Goal: Transaction & Acquisition: Purchase product/service

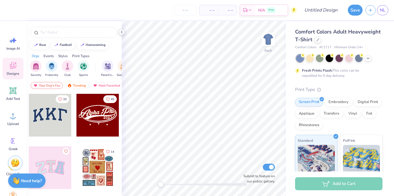
click at [120, 30] on icon at bounding box center [121, 32] width 5 height 5
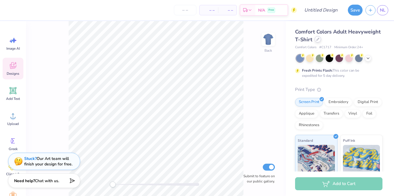
click at [321, 41] on div at bounding box center [317, 39] width 6 height 6
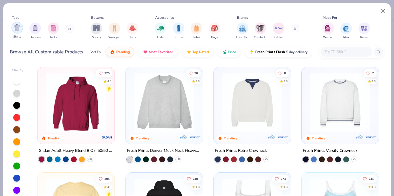
click at [17, 30] on img "filter for Shirts" at bounding box center [17, 27] width 7 height 7
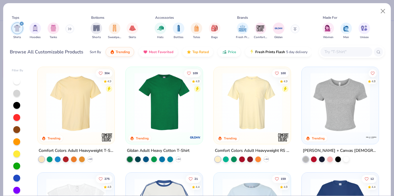
click at [152, 131] on img at bounding box center [163, 103] width 65 height 60
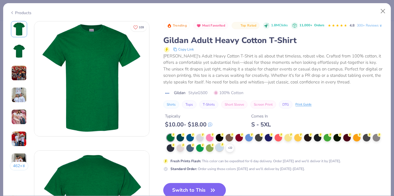
scroll to position [22, 0]
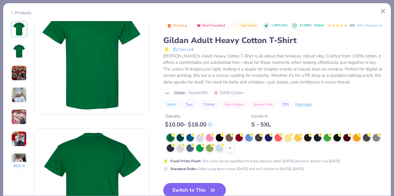
click at [232, 150] on icon at bounding box center [229, 148] width 5 height 5
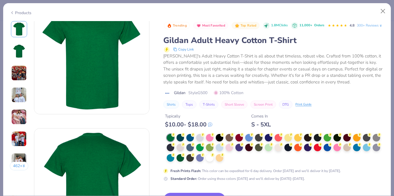
scroll to position [90, 0]
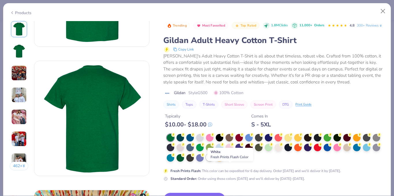
click at [213, 161] on div at bounding box center [209, 156] width 7 height 7
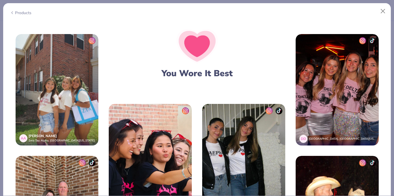
scroll to position [701, 0]
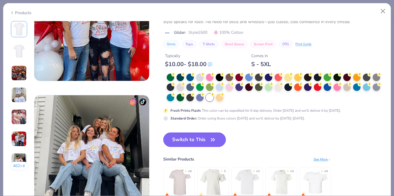
click at [213, 139] on icon "button" at bounding box center [213, 139] width 8 height 8
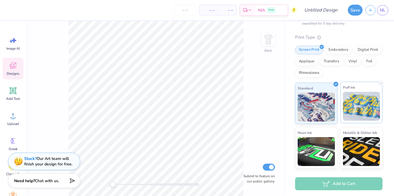
scroll to position [46, 0]
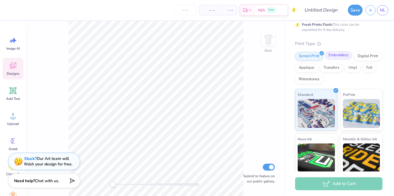
click at [338, 57] on div "Embroidery" at bounding box center [338, 55] width 27 height 9
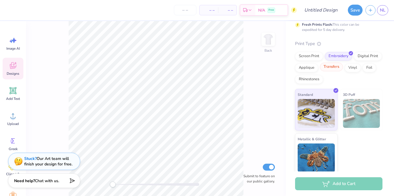
click at [343, 69] on div "Transfers" at bounding box center [331, 67] width 23 height 9
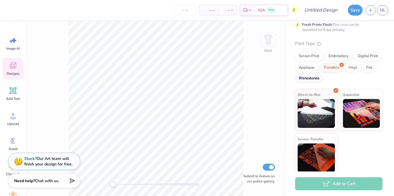
click at [323, 80] on div "Rhinestones" at bounding box center [309, 78] width 28 height 9
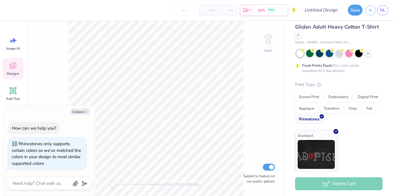
scroll to position [5, 0]
click at [318, 109] on div "Applique" at bounding box center [306, 107] width 23 height 9
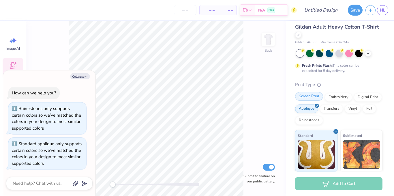
click at [314, 96] on div "Screen Print" at bounding box center [309, 96] width 28 height 9
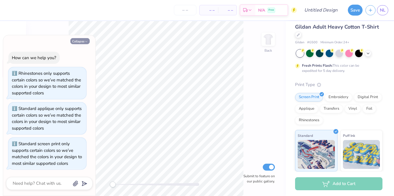
click at [82, 40] on button "Collapse" at bounding box center [79, 41] width 19 height 6
type textarea "x"
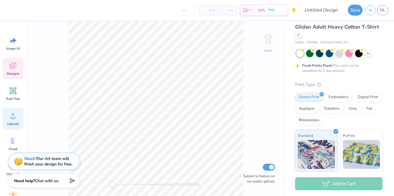
click at [9, 122] on span "Upload" at bounding box center [13, 123] width 12 height 5
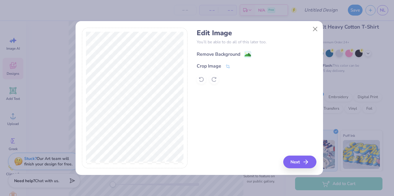
click at [245, 54] on image at bounding box center [247, 55] width 6 height 6
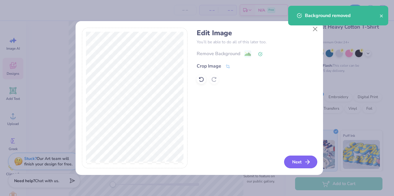
click at [291, 162] on button "Next" at bounding box center [300, 161] width 33 height 13
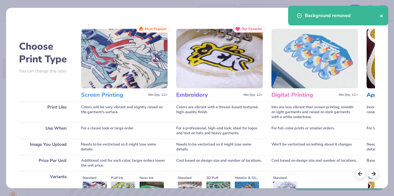
click at [382, 15] on icon "close" at bounding box center [381, 16] width 4 height 5
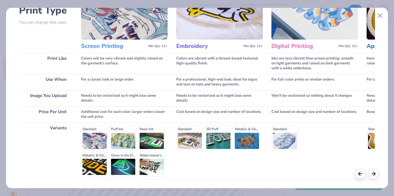
scroll to position [0, 0]
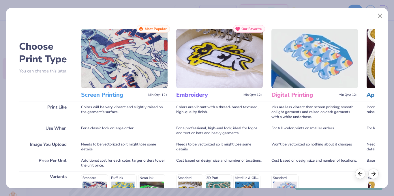
click at [110, 97] on h3 "Screen Printing" at bounding box center [113, 94] width 65 height 7
click at [380, 14] on button "Close" at bounding box center [379, 15] width 11 height 11
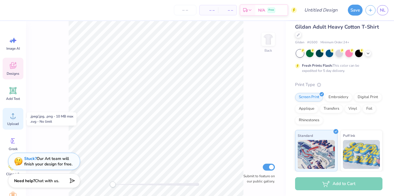
click at [12, 119] on circle at bounding box center [13, 118] width 4 height 4
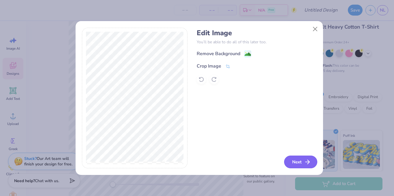
click at [299, 159] on button "Next" at bounding box center [300, 161] width 33 height 13
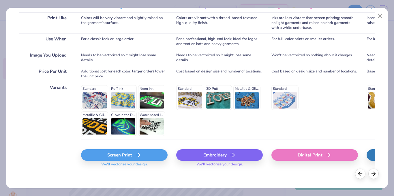
scroll to position [89, 0]
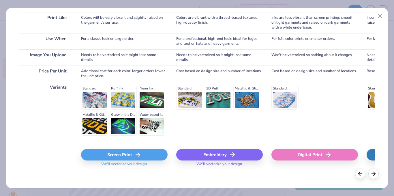
click at [97, 102] on div "Standard Puff Ink Neon Ink Metallic & Glitter Ink Glow in the Dark Ink Water ba…" at bounding box center [124, 110] width 86 height 51
click at [132, 154] on div "Screen Print" at bounding box center [124, 155] width 86 height 12
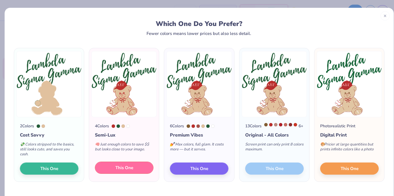
click at [121, 170] on span "This One" at bounding box center [124, 167] width 18 height 7
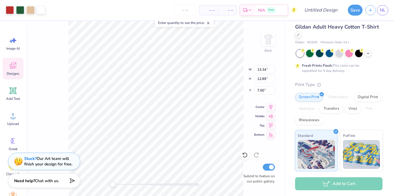
type input "13.34"
type input "12.89"
type input "7.60"
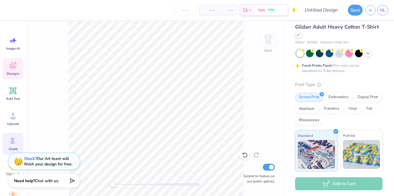
click at [12, 142] on icon at bounding box center [13, 140] width 4 height 5
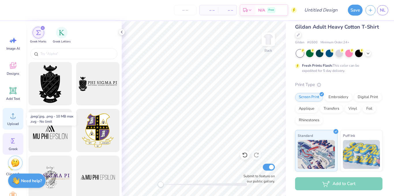
click at [18, 115] on div "Upload" at bounding box center [13, 119] width 21 height 22
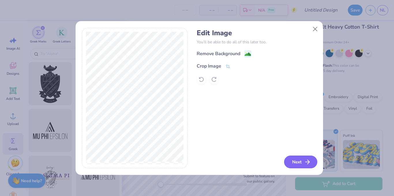
click at [301, 163] on button "Next" at bounding box center [300, 161] width 33 height 13
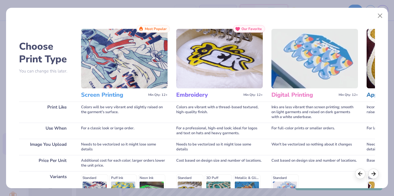
scroll to position [92, 0]
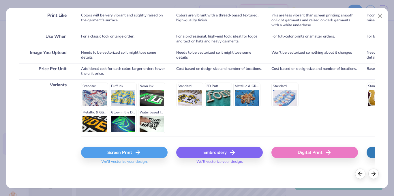
click at [120, 152] on div "Screen Print" at bounding box center [124, 152] width 86 height 12
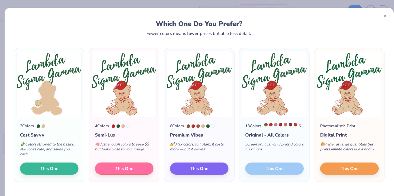
click at [264, 171] on div "13 Colors 6 + Original - All Colors Screen print can only print 8 colors maximu…" at bounding box center [274, 149] width 70 height 64
click at [262, 96] on img at bounding box center [274, 84] width 65 height 66
click at [268, 170] on div "13 Colors 6 + Original - All Colors Screen print can only print 8 colors maximu…" at bounding box center [274, 149] width 70 height 64
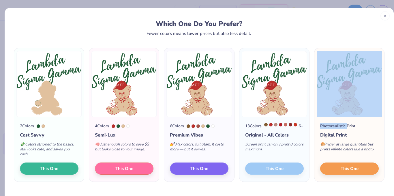
click at [268, 170] on div "13 Colors 6 + Original - All Colors Screen print can only print 8 colors maximu…" at bounding box center [274, 149] width 70 height 64
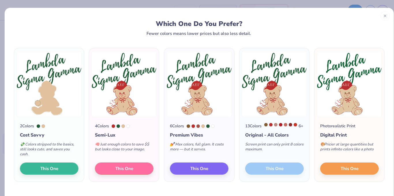
click at [268, 170] on div "13 Colors 6 + Original - All Colors Screen print can only print 8 colors maximu…" at bounding box center [274, 149] width 70 height 64
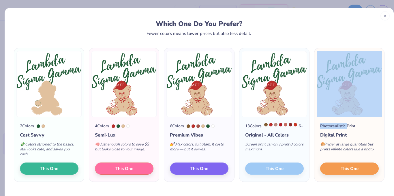
click at [268, 170] on div "13 Colors 6 + Original - All Colors Screen print can only print 8 colors maximu…" at bounding box center [274, 149] width 70 height 64
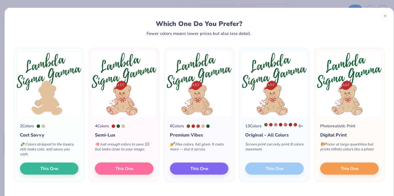
click at [268, 170] on div "13 Colors 6 + Original - All Colors Screen print can only print 8 colors maximu…" at bounding box center [274, 149] width 70 height 64
click at [268, 169] on div "13 Colors 6 + Original - All Colors Screen print can only print 8 colors maximu…" at bounding box center [274, 149] width 70 height 64
click at [261, 136] on div "13 Colors 6 + Original - All Colors Screen print can only print 8 colors maximu…" at bounding box center [274, 149] width 70 height 64
click at [262, 118] on div "13 Colors 6 + Original - All Colors Screen print can only print 8 colors maximu…" at bounding box center [274, 149] width 70 height 64
click at [340, 170] on span "This One" at bounding box center [349, 167] width 18 height 7
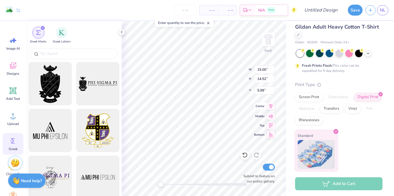
click at [270, 106] on icon at bounding box center [271, 106] width 8 height 7
click at [269, 116] on icon at bounding box center [270, 115] width 5 height 4
type input "13.15"
type input "12.73"
type input "7.78"
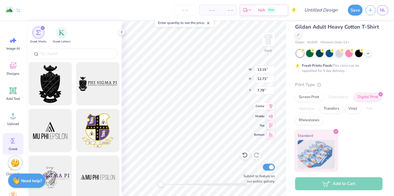
click at [273, 108] on icon at bounding box center [271, 106] width 8 height 7
click at [271, 114] on icon at bounding box center [271, 115] width 8 height 7
click at [271, 127] on icon at bounding box center [271, 124] width 8 height 7
click at [269, 116] on icon at bounding box center [270, 115] width 5 height 4
click at [286, 99] on div "Gildan Adult Heavy Cotton T-Shirt Gildan # G500 Minimum Order: 24 + Fresh Print…" at bounding box center [340, 93] width 108 height 155
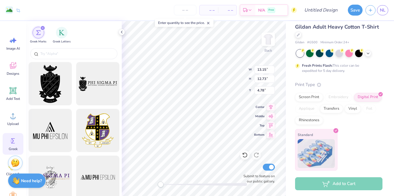
click at [316, 148] on img at bounding box center [315, 153] width 37 height 29
click at [306, 98] on div "Screen Print" at bounding box center [309, 96] width 28 height 9
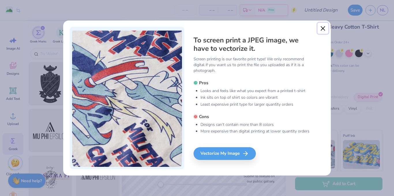
click at [322, 26] on button "Close" at bounding box center [322, 28] width 11 height 11
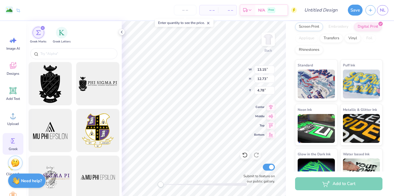
scroll to position [75, 0]
click at [311, 85] on img at bounding box center [315, 83] width 37 height 29
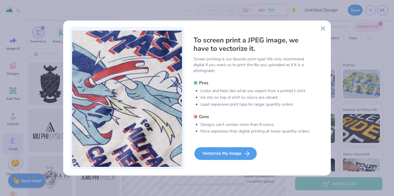
click at [232, 156] on div "Vectorize My Image" at bounding box center [225, 153] width 62 height 13
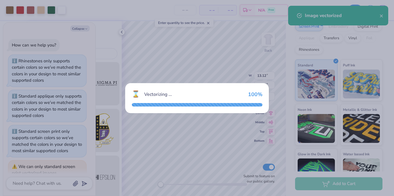
type textarea "x"
type input "13.12"
type input "12.68"
type input "4.81"
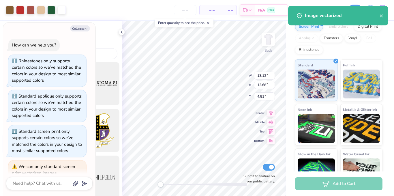
scroll to position [35, 0]
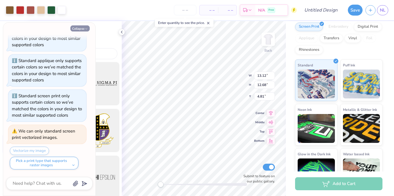
click at [84, 28] on button "Collapse" at bounding box center [79, 28] width 19 height 6
type textarea "x"
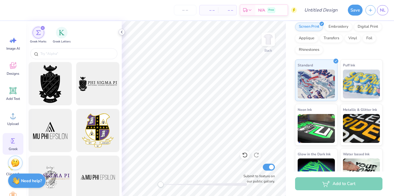
click at [125, 33] on div at bounding box center [121, 32] width 6 height 6
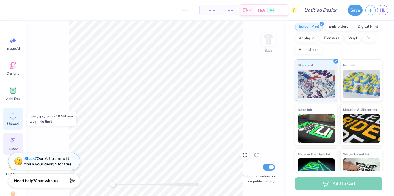
click at [16, 117] on icon at bounding box center [13, 115] width 9 height 9
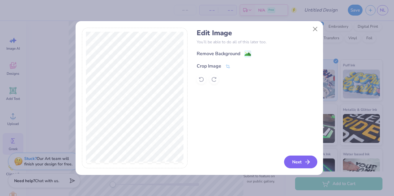
click at [293, 161] on button "Next" at bounding box center [300, 161] width 33 height 13
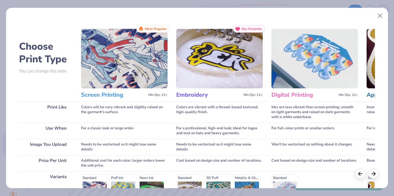
click at [100, 180] on div "Standard Puff Ink Neon Ink Metallic & Glitter Ink Glow in the Dark Ink Water ba…" at bounding box center [124, 199] width 86 height 51
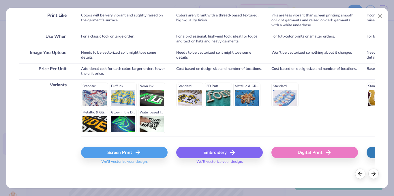
click at [149, 152] on div "Screen Print" at bounding box center [124, 152] width 86 height 12
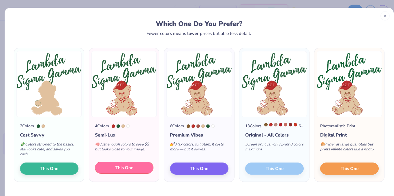
click at [137, 170] on button "This One" at bounding box center [124, 167] width 59 height 12
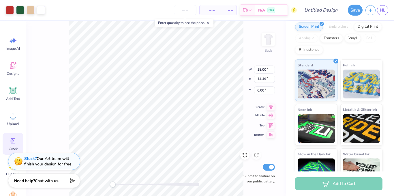
type input "12.36"
type input "11.94"
type input "8.55"
click at [270, 115] on icon at bounding box center [270, 115] width 5 height 4
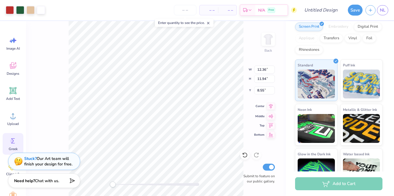
click at [271, 107] on icon at bounding box center [271, 105] width 4 height 5
click at [267, 40] on img at bounding box center [267, 39] width 23 height 23
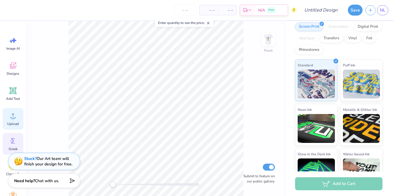
click at [12, 120] on div "Upload" at bounding box center [13, 119] width 21 height 22
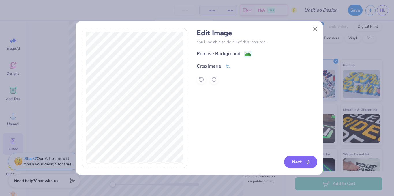
click at [301, 161] on button "Next" at bounding box center [300, 161] width 33 height 13
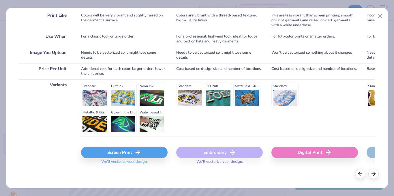
click at [93, 94] on div "Standard Puff Ink Neon Ink Metallic & Glitter Ink Glow in the Dark Ink Water ba…" at bounding box center [124, 107] width 86 height 51
click at [131, 156] on div "Screen Print" at bounding box center [124, 152] width 86 height 12
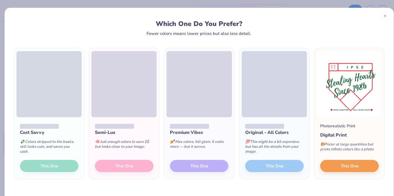
click at [129, 168] on div "Semi-Lux 🧠 Just enough colors to save $$ but looks close to your image. This One" at bounding box center [124, 148] width 70 height 62
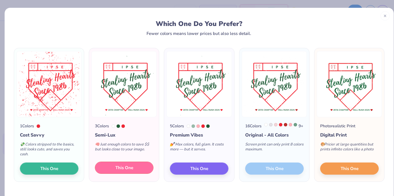
click at [138, 169] on button "This One" at bounding box center [124, 167] width 59 height 12
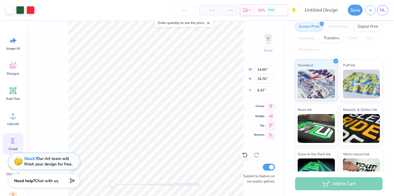
click at [270, 107] on icon at bounding box center [271, 106] width 8 height 7
click at [271, 113] on icon at bounding box center [271, 115] width 8 height 7
click at [271, 129] on div "Front W 14.65 14.65 " H 15.76 15.76 " Y 6.37 6.37 " Center Middle Top Bottom Su…" at bounding box center [156, 108] width 260 height 175
type input "13.95"
type input "15.01"
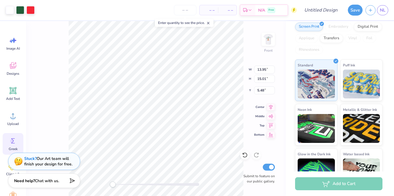
type input "5.48"
type input "4.52"
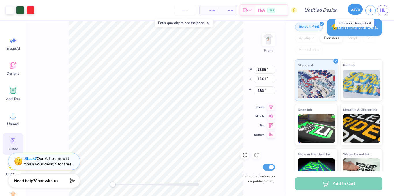
click at [353, 12] on button "Save" at bounding box center [355, 9] width 15 height 11
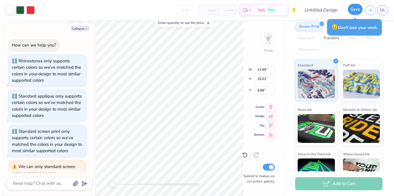
scroll to position [51, 0]
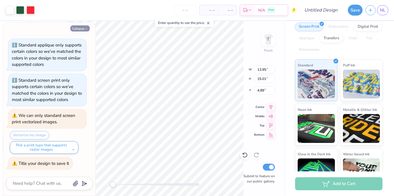
click at [82, 29] on button "Collapse" at bounding box center [79, 28] width 19 height 6
type textarea "x"
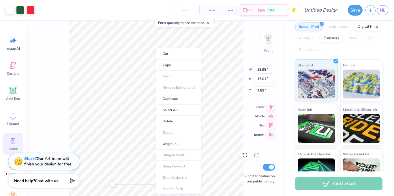
click at [183, 86] on ul "Cut Copy Paste Remove Background Duplicate Select All Delete Group Ungroup Brin…" at bounding box center [178, 121] width 45 height 146
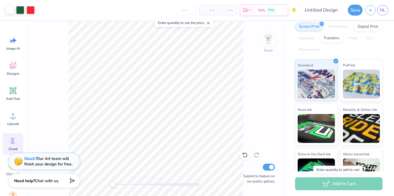
scroll to position [0, 0]
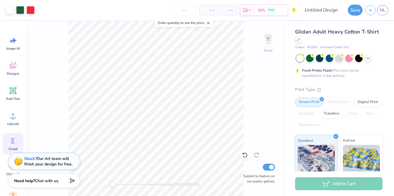
click at [204, 12] on span "– –" at bounding box center [209, 10] width 12 height 6
click at [191, 12] on input "number" at bounding box center [185, 10] width 22 height 10
click at [210, 23] on icon at bounding box center [208, 23] width 4 height 4
click at [187, 11] on input "number" at bounding box center [185, 10] width 22 height 10
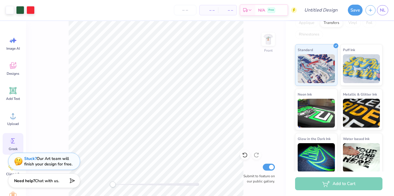
scroll to position [94, 0]
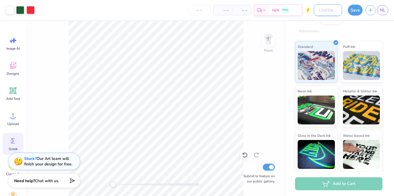
click at [318, 10] on input "Design Title" at bounding box center [328, 10] width 28 height 12
type input "Rush Merch"
click at [269, 114] on div "Front Submit to feature on our public gallery." at bounding box center [156, 108] width 260 height 175
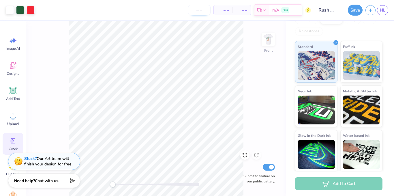
click at [204, 12] on input "number" at bounding box center [199, 10] width 22 height 10
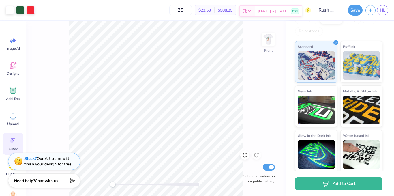
type input "25"
click at [279, 13] on span "[DATE] - [DATE]" at bounding box center [272, 11] width 31 height 6
click at [272, 41] on img at bounding box center [267, 39] width 23 height 23
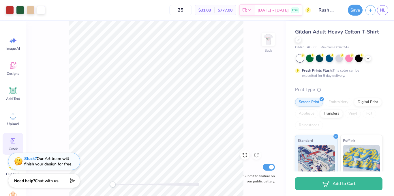
scroll to position [94, 0]
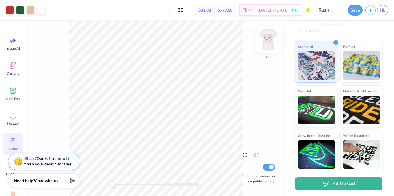
click at [270, 40] on img at bounding box center [267, 39] width 23 height 23
drag, startPoint x: 270, startPoint y: 40, endPoint x: 265, endPoint y: 42, distance: 4.9
click at [265, 42] on img at bounding box center [267, 39] width 23 height 23
click at [265, 42] on img at bounding box center [268, 39] width 12 height 12
click at [252, 104] on div "Front Submit to feature on our public gallery." at bounding box center [156, 108] width 260 height 175
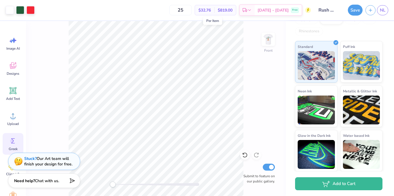
click at [211, 12] on span "$32.76" at bounding box center [204, 10] width 12 height 6
click at [191, 12] on input "25" at bounding box center [180, 10] width 22 height 10
click at [232, 10] on span "$819.00" at bounding box center [225, 10] width 15 height 6
click at [286, 11] on span "[DATE] - [DATE]" at bounding box center [272, 11] width 31 height 6
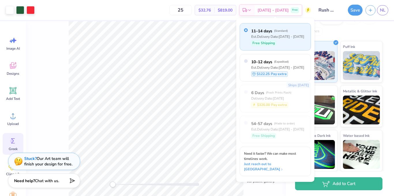
click at [266, 36] on div "Est. Delivery Date: Sep 24 - 27" at bounding box center [277, 36] width 53 height 5
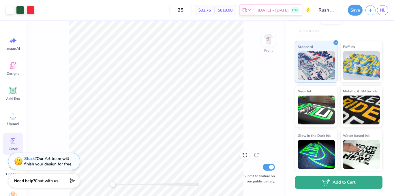
click at [319, 186] on button "Add to Cart" at bounding box center [338, 182] width 87 height 13
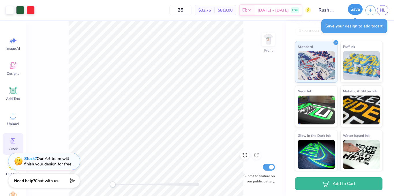
click at [354, 12] on button "Save" at bounding box center [355, 9] width 15 height 11
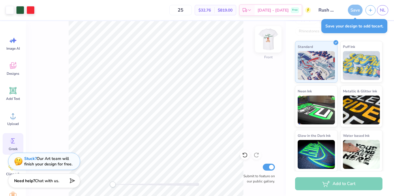
click at [267, 47] on img at bounding box center [267, 39] width 23 height 23
click at [338, 184] on div "Add to Cart" at bounding box center [338, 183] width 87 height 13
click at [356, 10] on div "Save" at bounding box center [355, 10] width 15 height 11
click at [275, 76] on div "Back Submit to feature on our public gallery." at bounding box center [156, 108] width 260 height 175
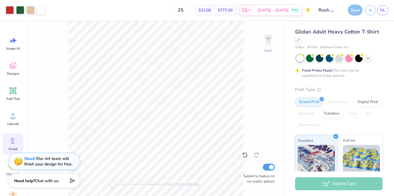
click at [312, 185] on div "Add to Cart" at bounding box center [338, 183] width 87 height 13
click at [50, 171] on div "Back Submit to feature on our public gallery." at bounding box center [156, 108] width 260 height 175
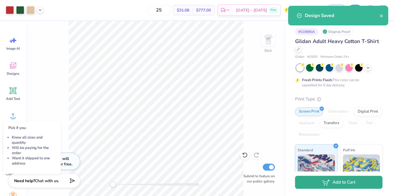
click at [318, 182] on button "Add to Cart" at bounding box center [338, 182] width 87 height 13
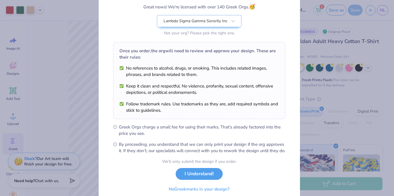
scroll to position [50, 0]
click at [212, 22] on div "Lambda Sigma Gamma Sorority Inc" at bounding box center [195, 21] width 65 height 12
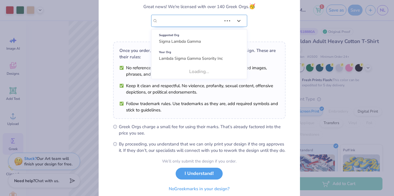
scroll to position [0, 0]
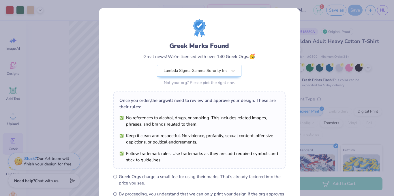
click at [250, 66] on div "Greek Marks Found Great news! We're licensed with over 140 Greek Orgs. 🥳 Lambda…" at bounding box center [199, 64] width 112 height 46
click at [70, 128] on div "Greek Marks Found Great news! We're licensed with over 140 Greek Orgs. 🥳 Lambda…" at bounding box center [197, 98] width 394 height 196
click at [292, 63] on div "Greek Marks Found Great news! We're licensed with over 140 Greek Orgs. 🥳 Lambda…" at bounding box center [199, 132] width 201 height 248
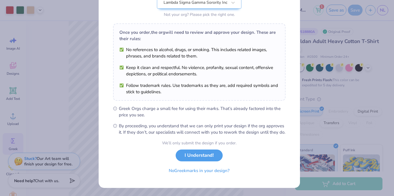
click at [324, 112] on div "Greek Marks Found Great news! We're licensed with over 140 Greek Orgs. 🥳 Lambda…" at bounding box center [197, 98] width 394 height 196
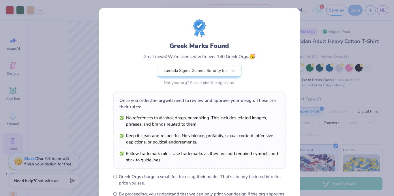
click at [77, 95] on div "Greek Marks Found Great news! We're licensed with over 140 Greek Orgs. 🥳 Lambda…" at bounding box center [197, 98] width 394 height 196
click at [344, 17] on div "Greek Marks Found Great news! We're licensed with over 140 Greek Orgs. 🥳 Lambda…" at bounding box center [197, 98] width 394 height 196
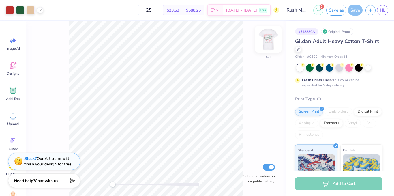
click at [267, 42] on img at bounding box center [267, 39] width 23 height 23
click at [267, 42] on img at bounding box center [268, 39] width 12 height 12
click at [352, 12] on div "Save" at bounding box center [355, 10] width 15 height 11
click at [321, 9] on button "1" at bounding box center [318, 9] width 10 height 10
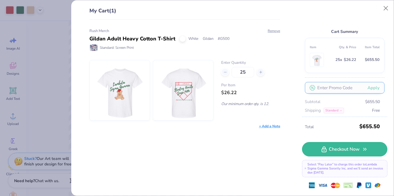
scroll to position [0, 0]
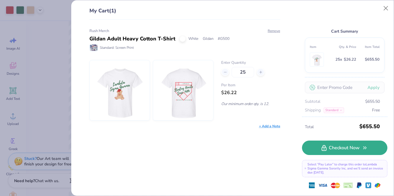
click at [336, 152] on link "Checkout Now" at bounding box center [344, 147] width 85 height 14
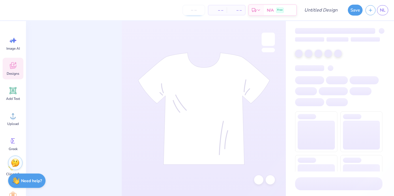
click at [197, 14] on input "number" at bounding box center [193, 10] width 22 height 10
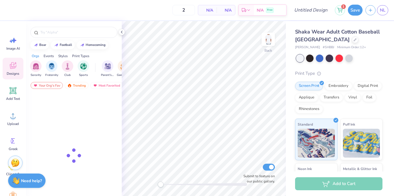
type input "12"
click at [164, 16] on div "12 N/A Per Item N/A Total Est. Delivery N/A Free" at bounding box center [148, 10] width 278 height 20
